Goal: Information Seeking & Learning: Learn about a topic

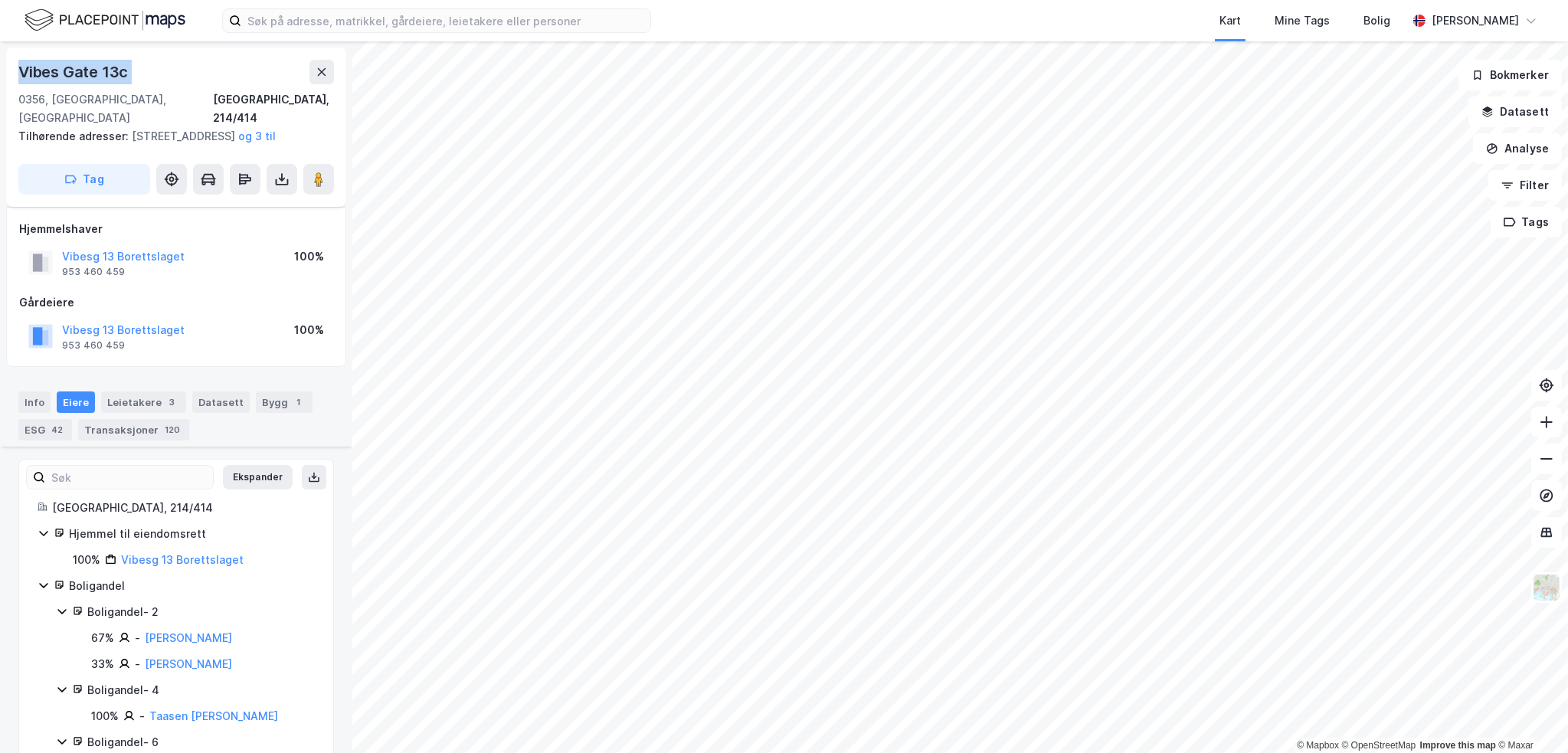
scroll to position [225, 0]
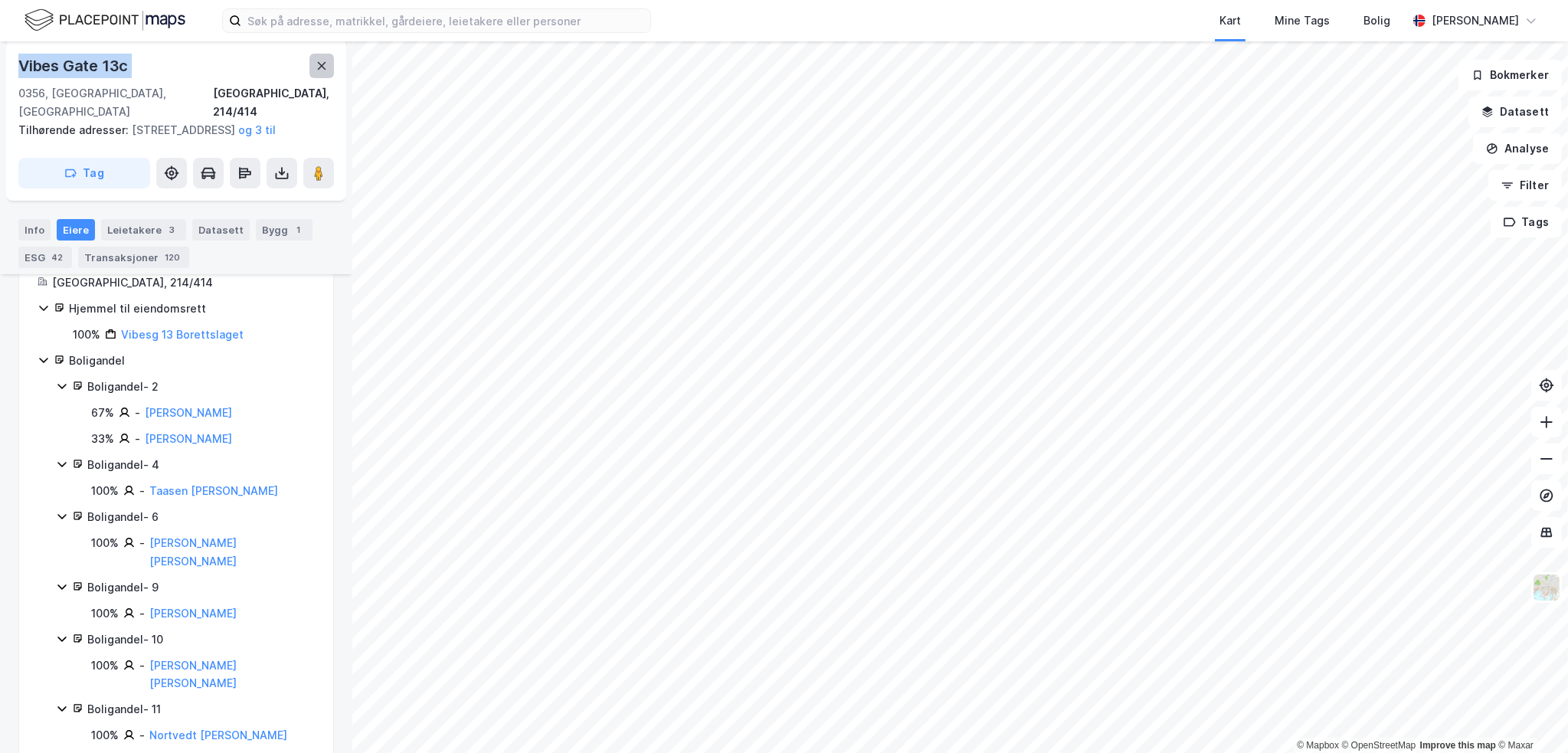
click at [317, 69] on icon at bounding box center [322, 66] width 12 height 12
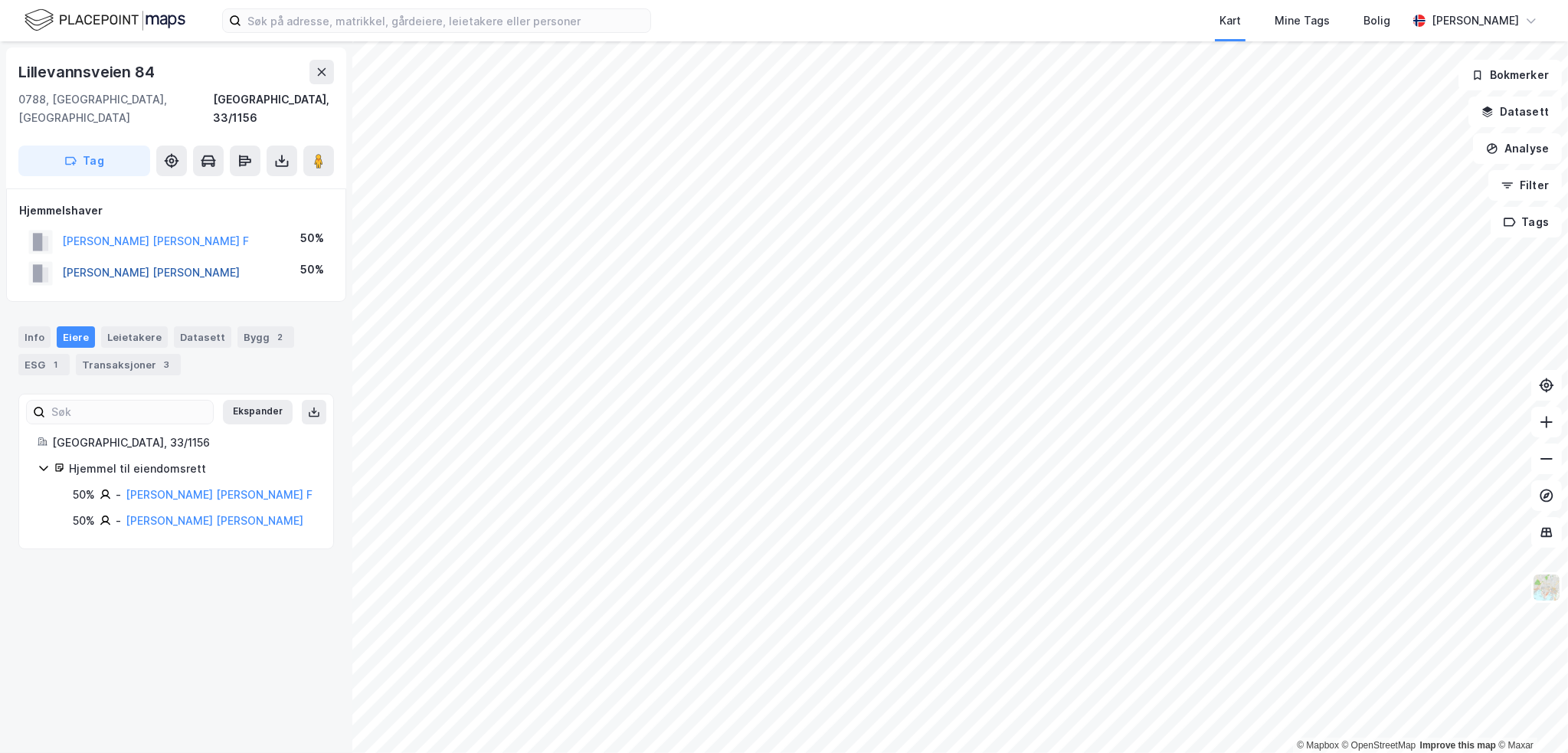
click at [0, 0] on button "[PERSON_NAME] [PERSON_NAME]" at bounding box center [0, 0] width 0 height 0
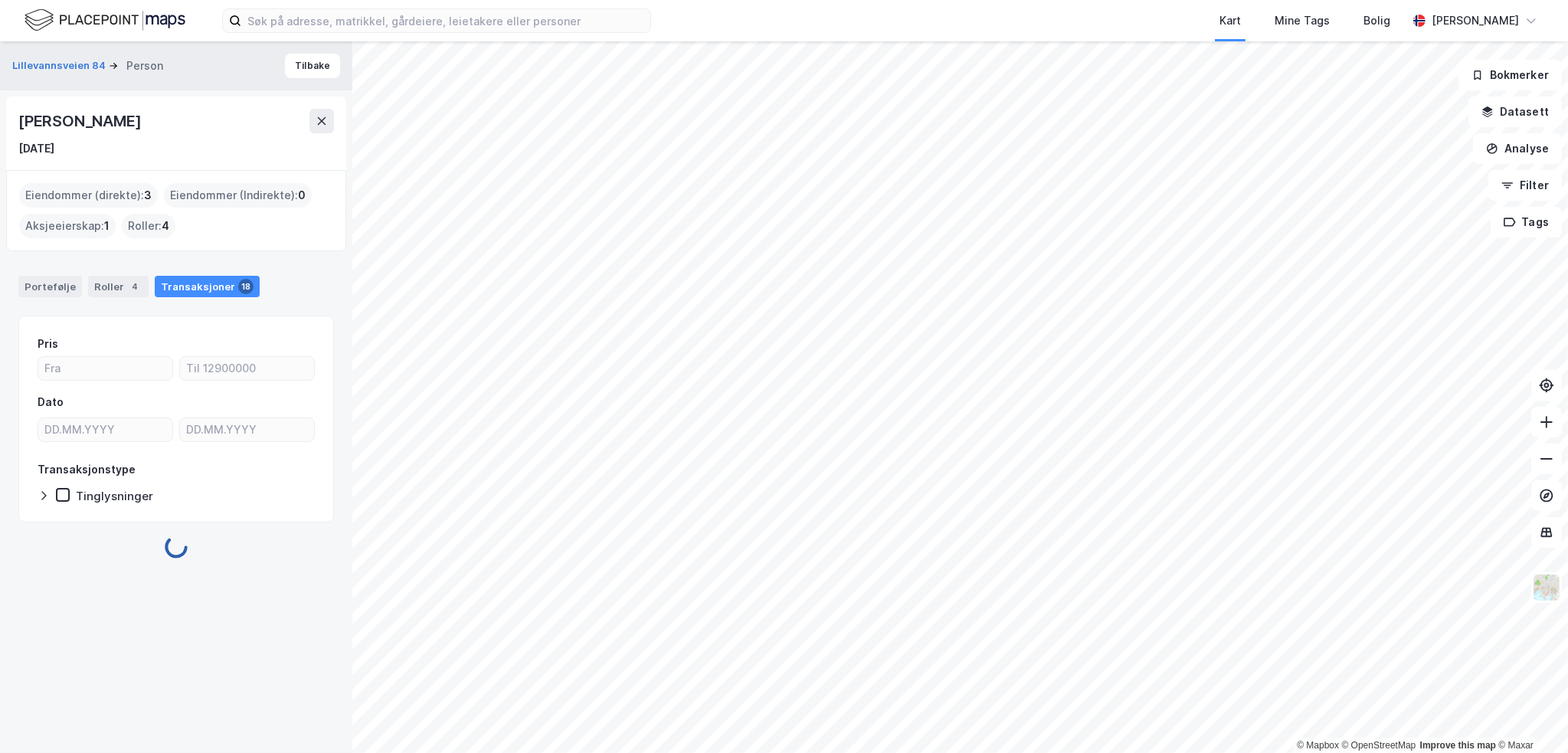
click at [132, 290] on div "4" at bounding box center [135, 286] width 16 height 16
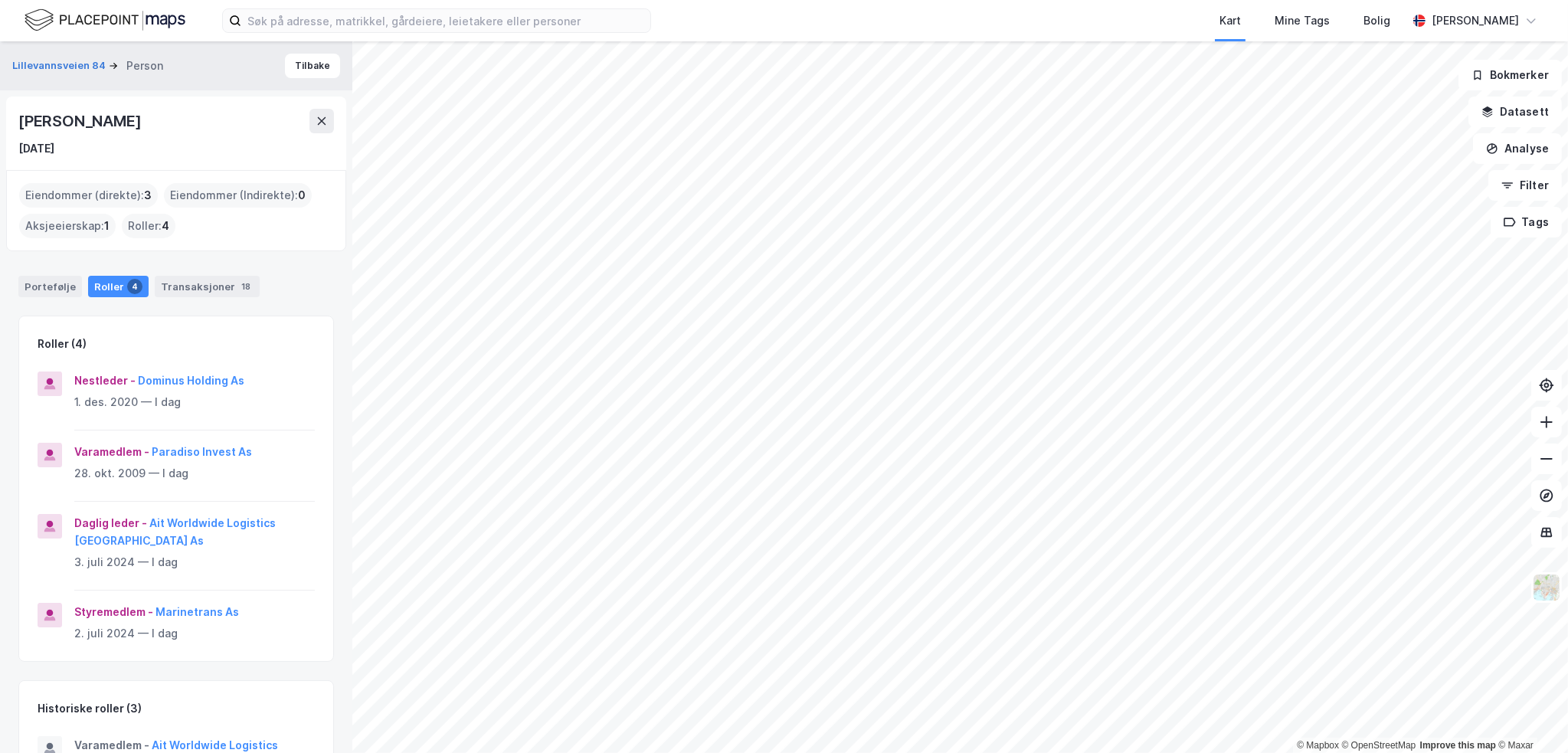
scroll to position [76, 0]
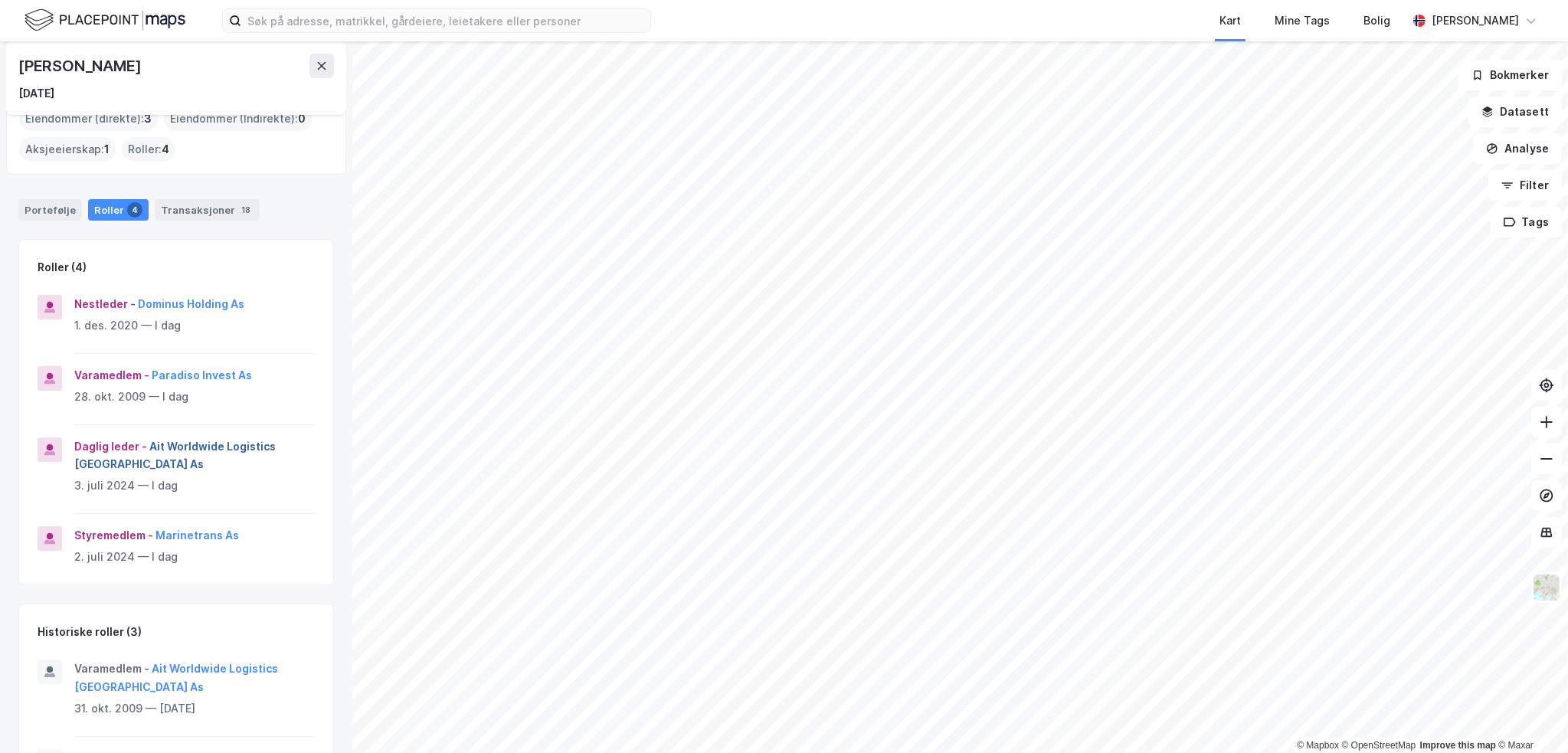
click at [0, 0] on button "Ait Worldwide Logistics [GEOGRAPHIC_DATA] As" at bounding box center [0, 0] width 0 height 0
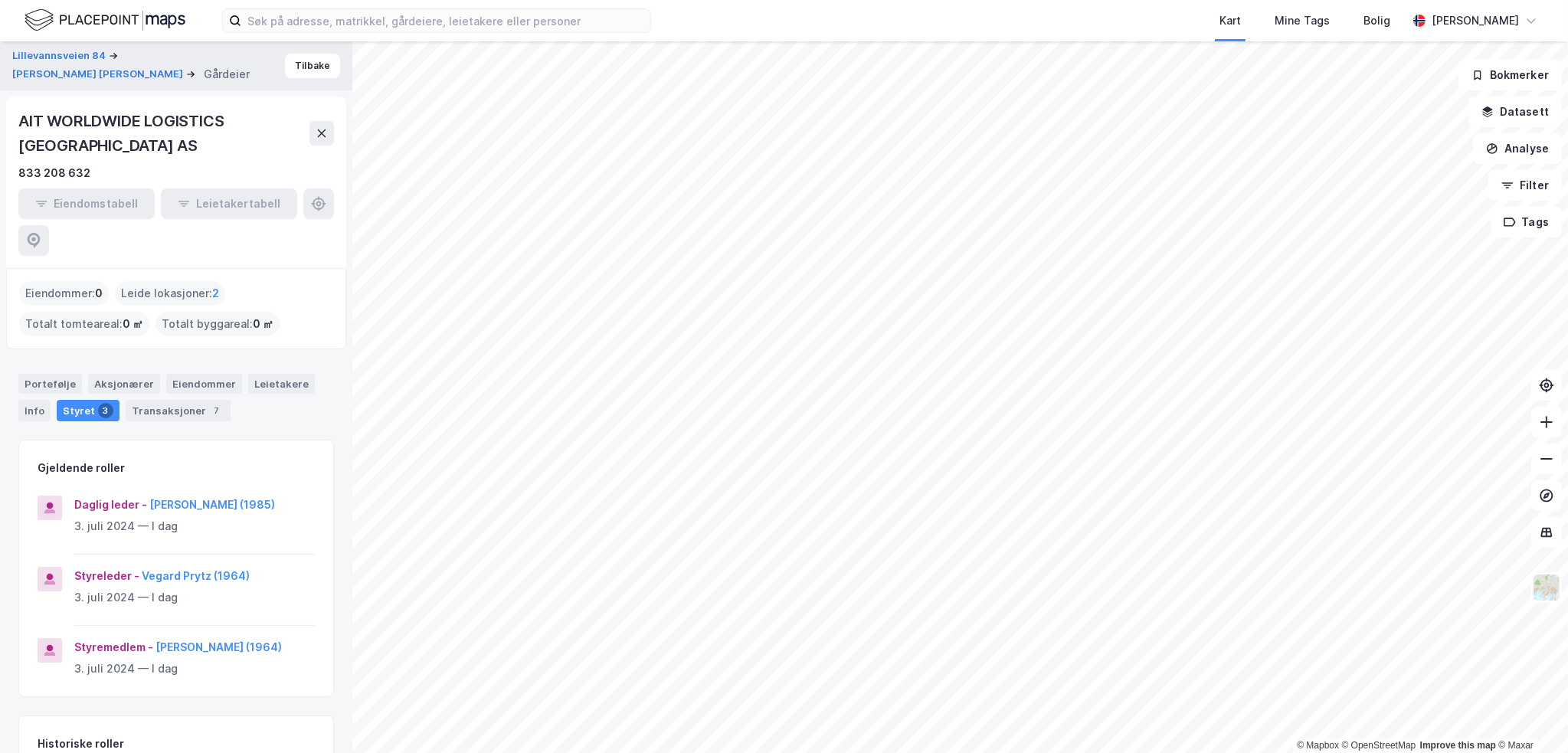
click at [202, 144] on div "AIT WORLDWIDE LOGISTICS [GEOGRAPHIC_DATA] AS" at bounding box center [164, 133] width 291 height 49
click at [56, 374] on div "Portefølje" at bounding box center [49, 383] width 63 height 20
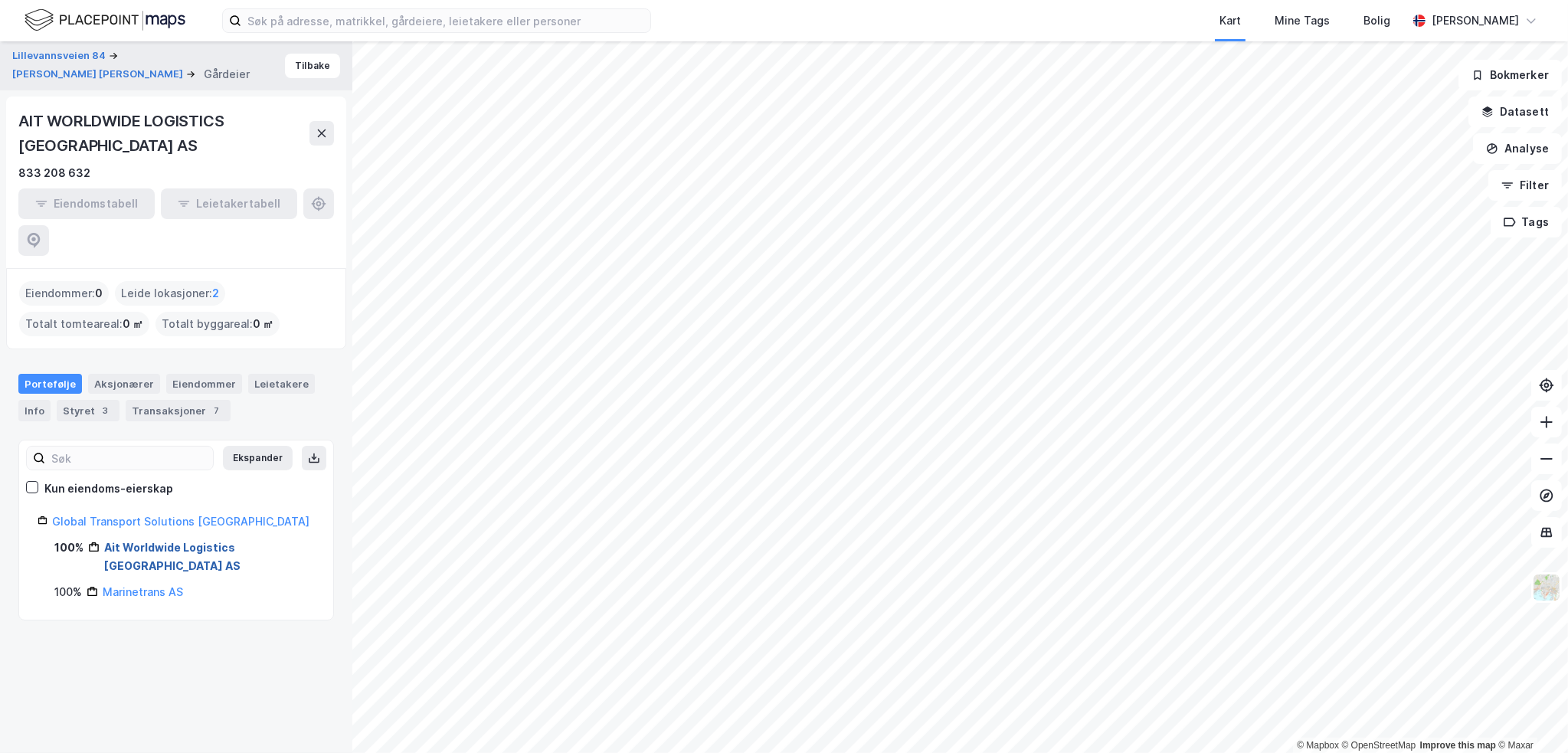
click at [177, 541] on link "Ait Worldwide Logistics [GEOGRAPHIC_DATA] AS" at bounding box center [172, 557] width 137 height 31
click at [35, 400] on div "Info" at bounding box center [34, 410] width 32 height 22
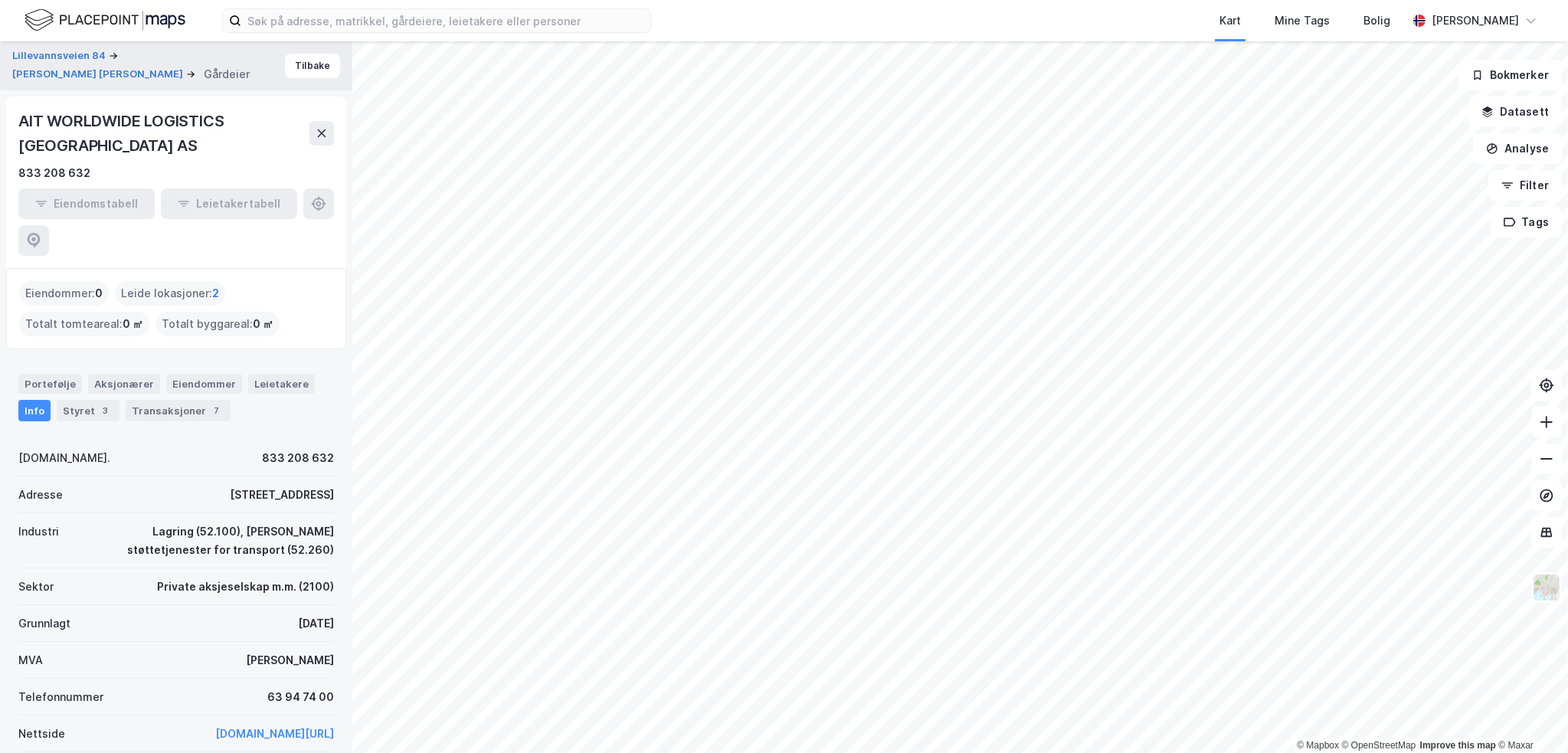
click at [213, 284] on span "2" at bounding box center [216, 293] width 7 height 18
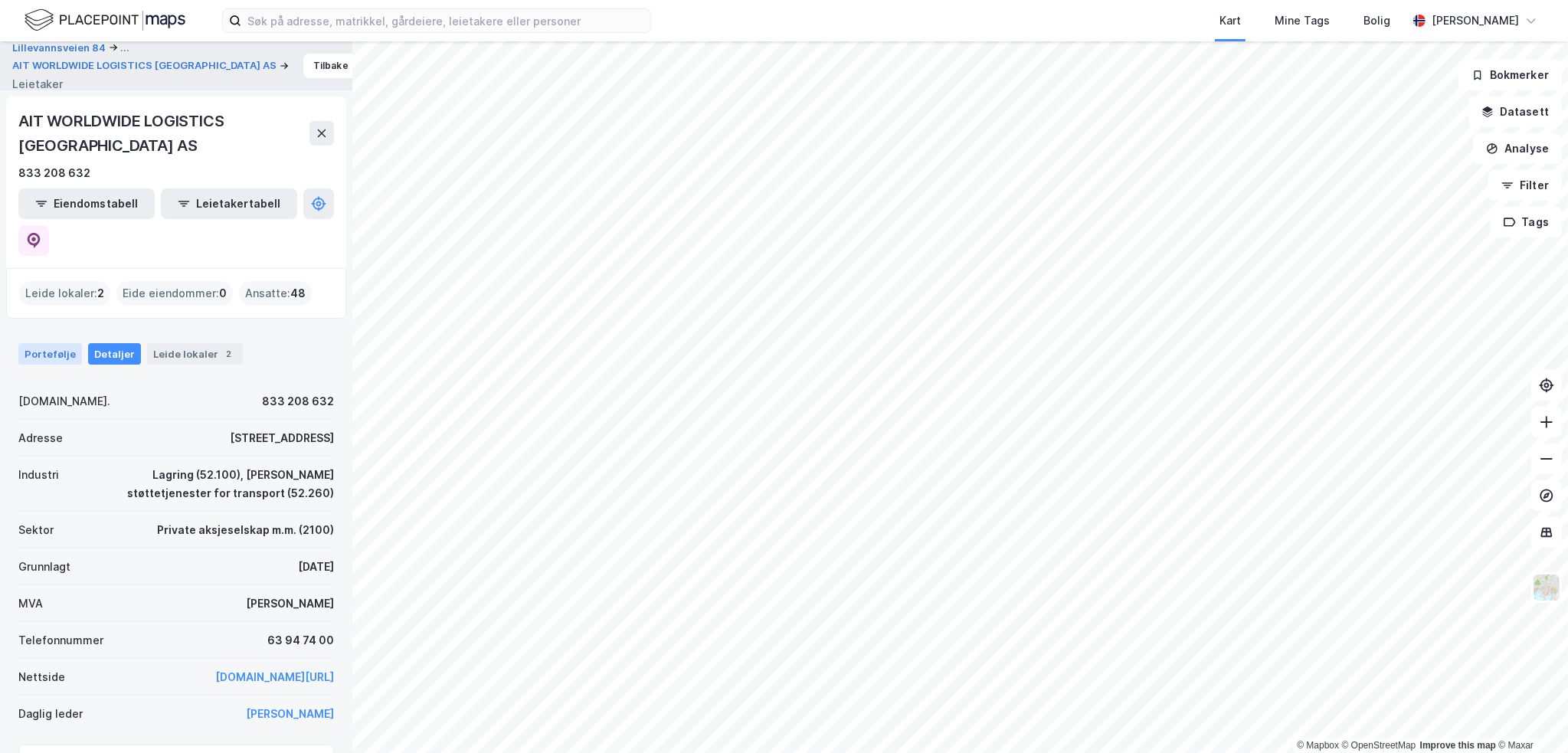
click at [48, 343] on div "Portefølje" at bounding box center [49, 353] width 63 height 22
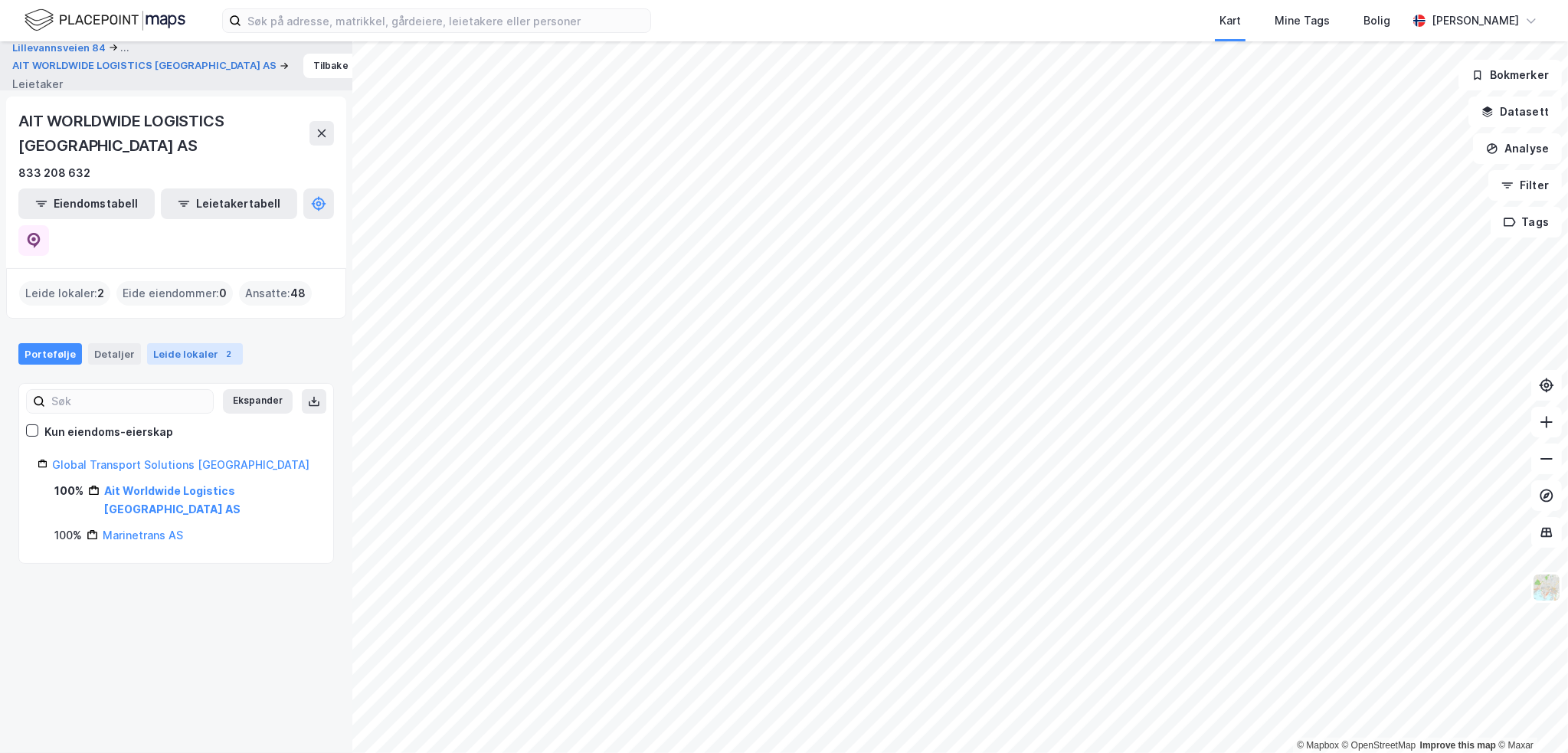
click at [209, 343] on div "Leide lokaler 2" at bounding box center [195, 353] width 96 height 22
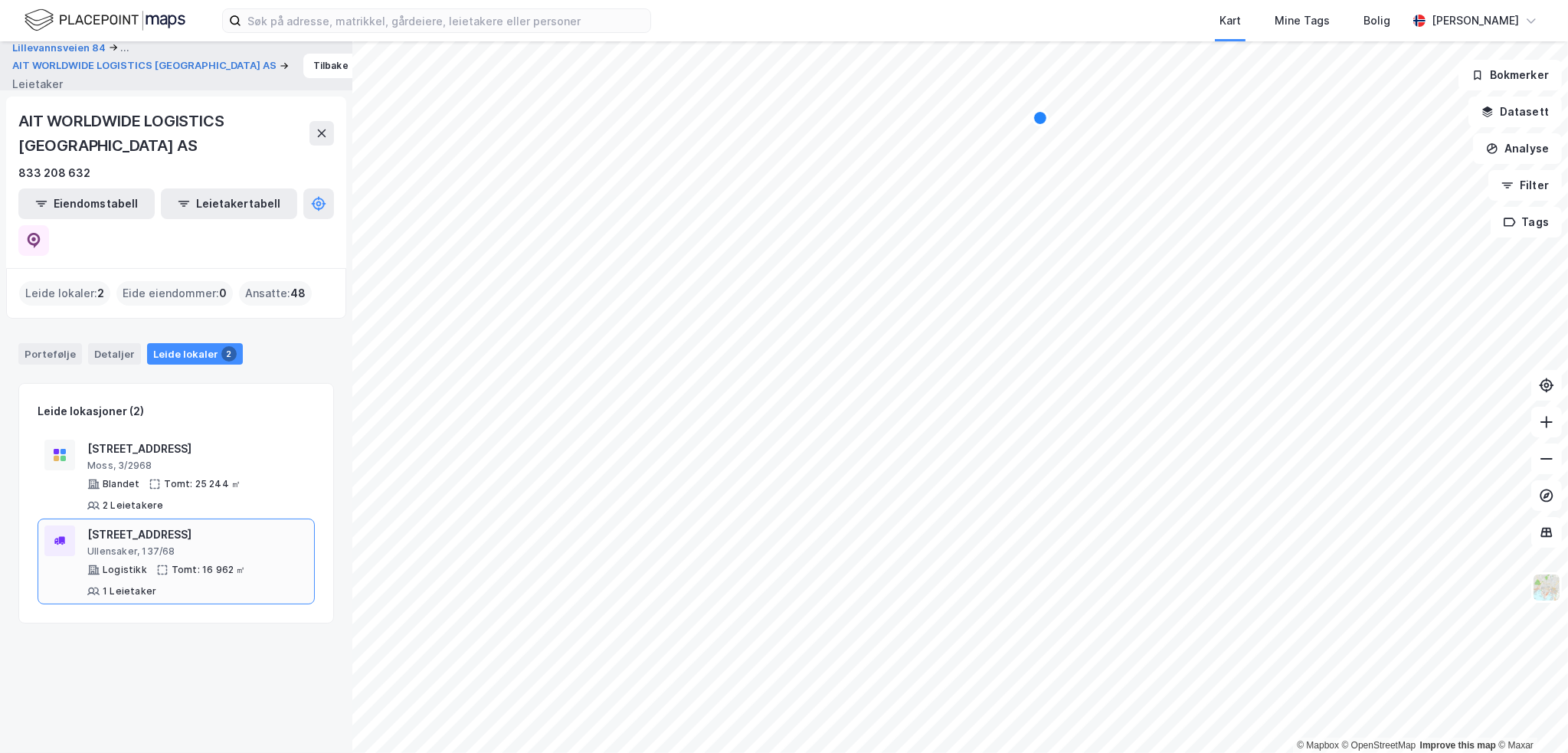
click at [168, 525] on div "[STREET_ADDRESS]" at bounding box center [197, 534] width 221 height 18
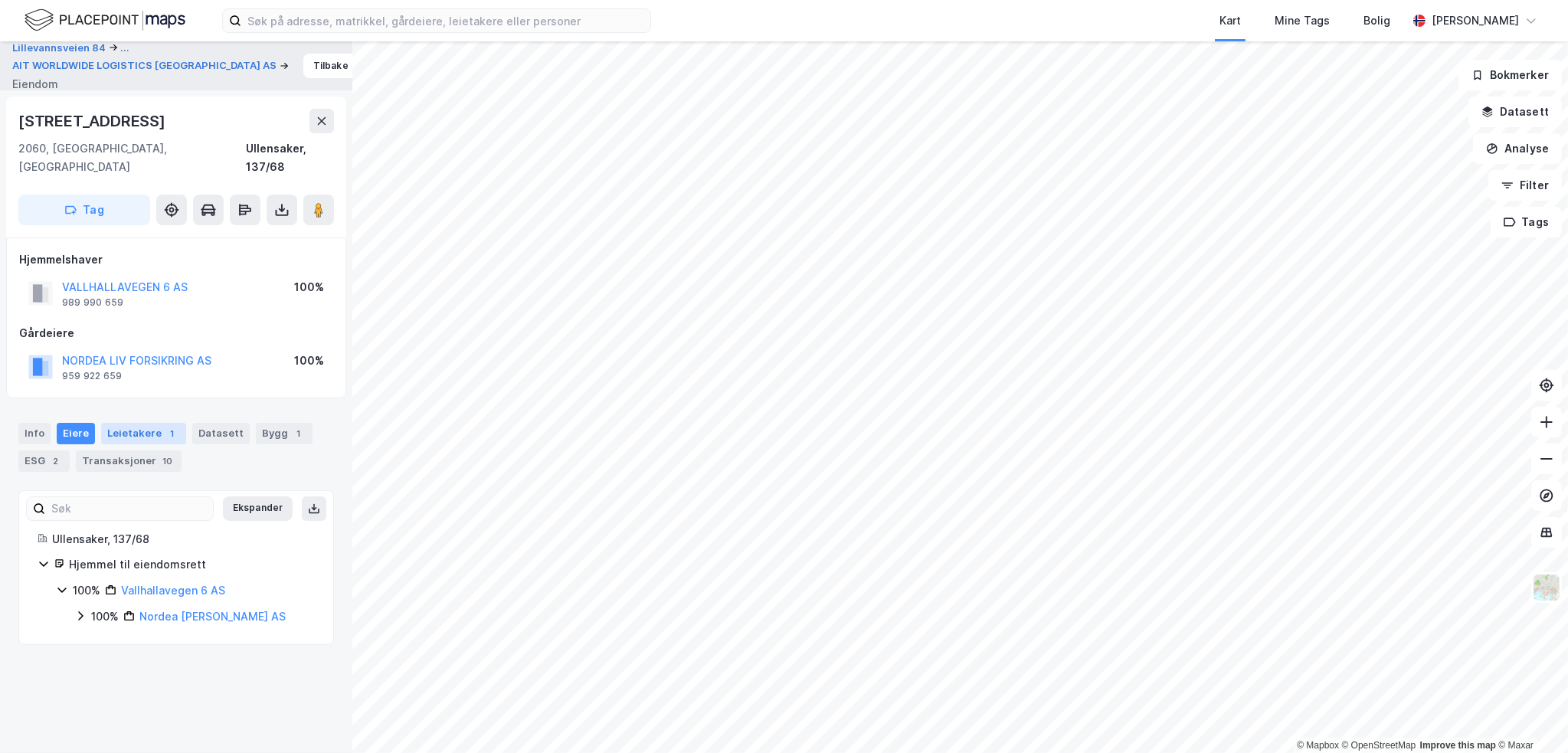
click at [137, 422] on div "Leietakere 1" at bounding box center [144, 433] width 85 height 22
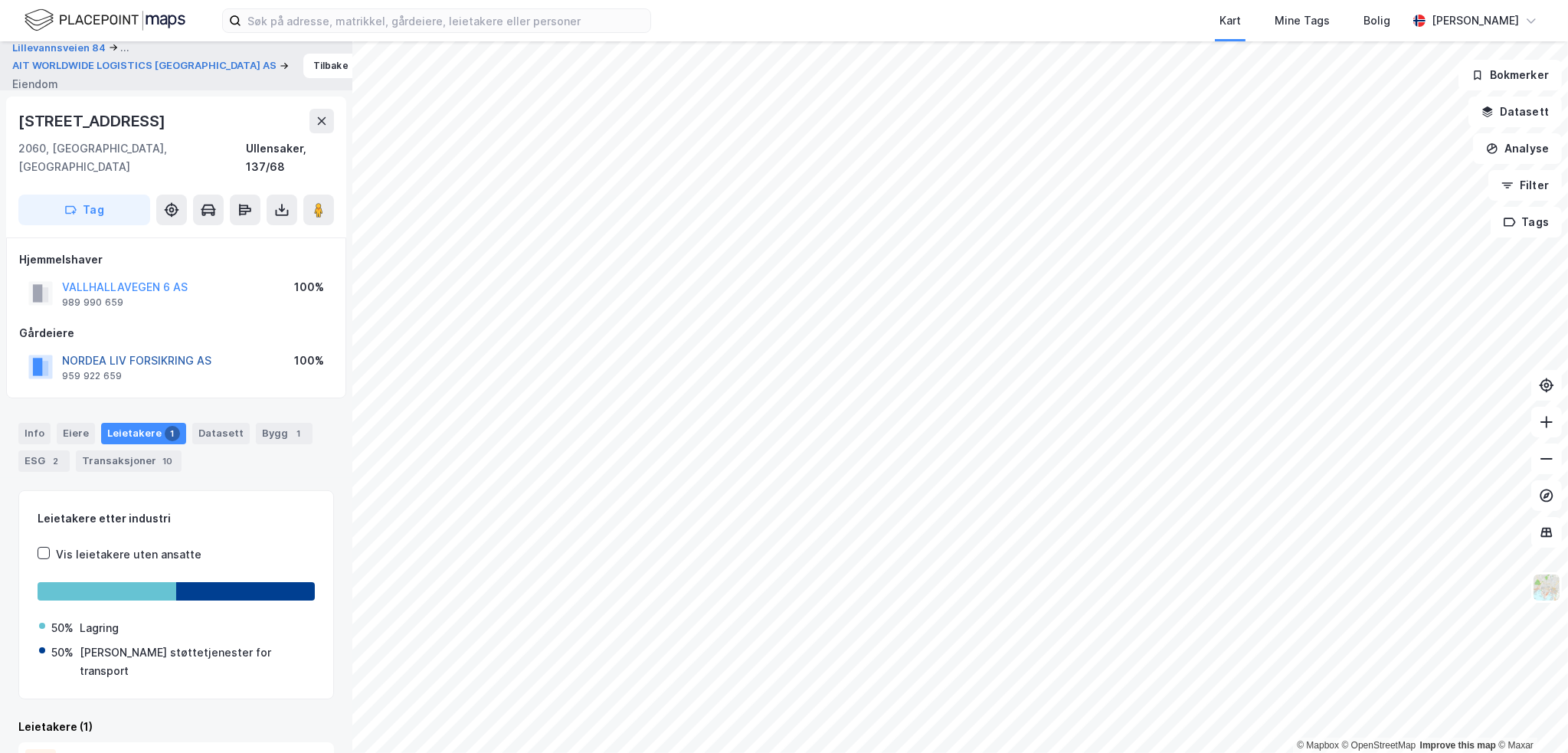
scroll to position [52, 0]
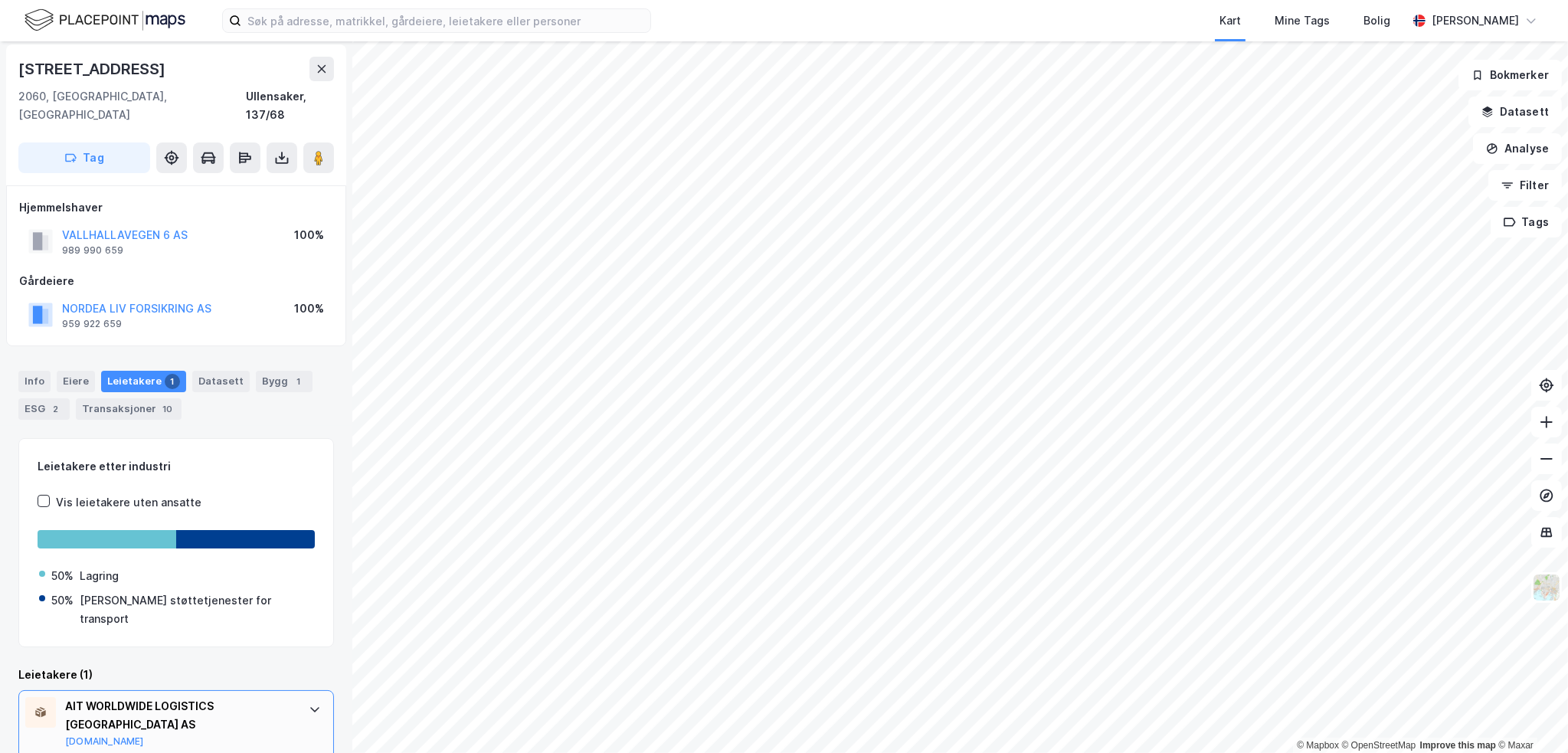
click at [197, 697] on div "AIT WORLDWIDE LOGISTICS [GEOGRAPHIC_DATA] AS" at bounding box center [179, 715] width 229 height 36
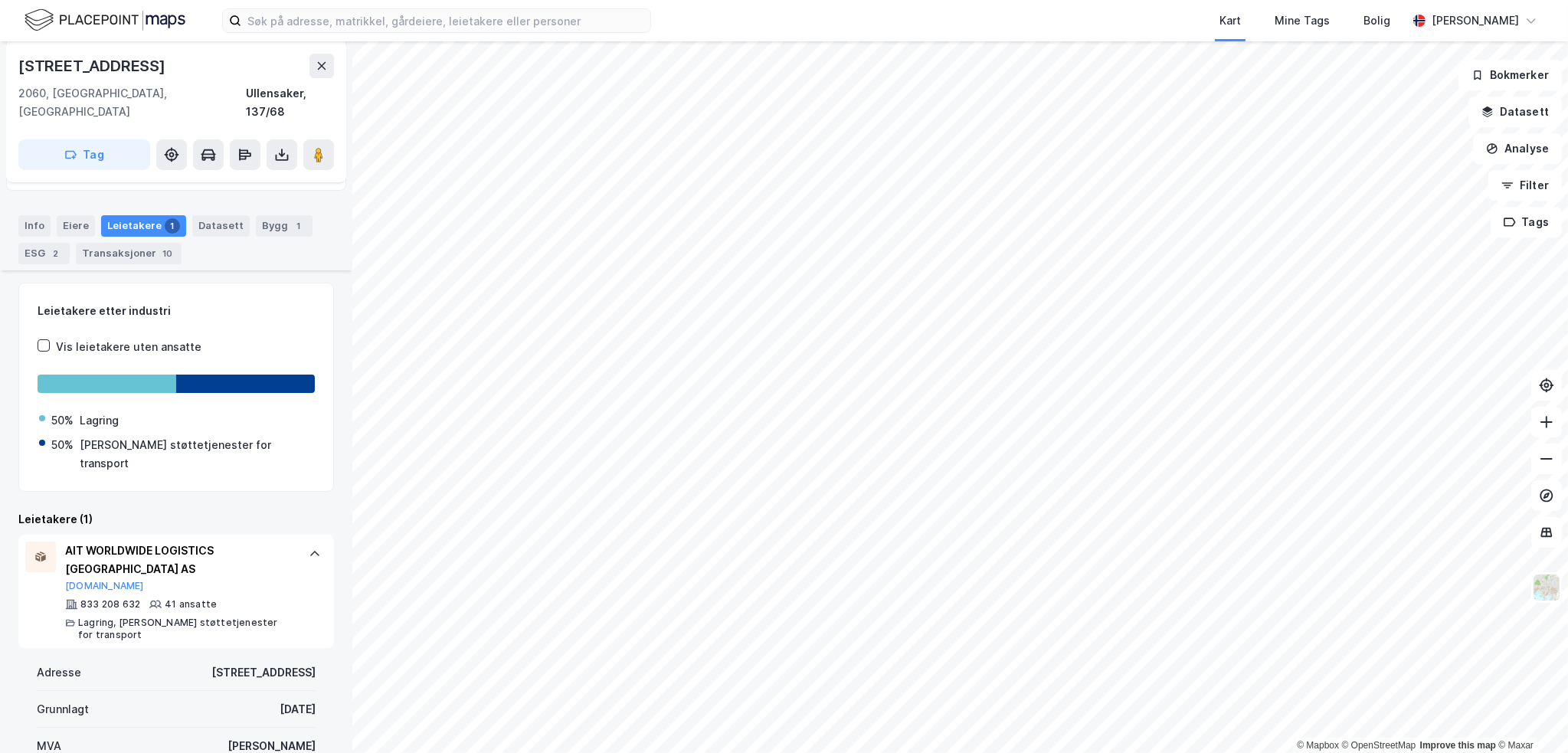
scroll to position [205, 0]
click at [328, 66] on button at bounding box center [321, 66] width 24 height 24
